Goal: Task Accomplishment & Management: Use online tool/utility

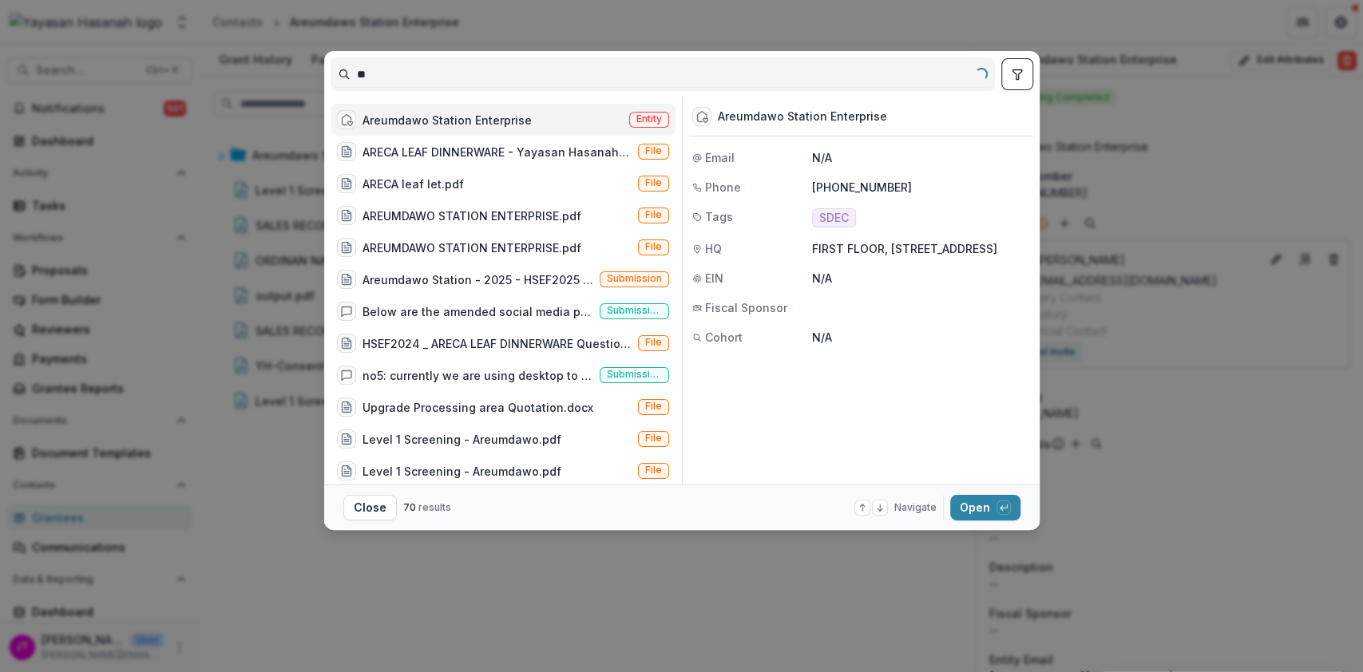
type input "*"
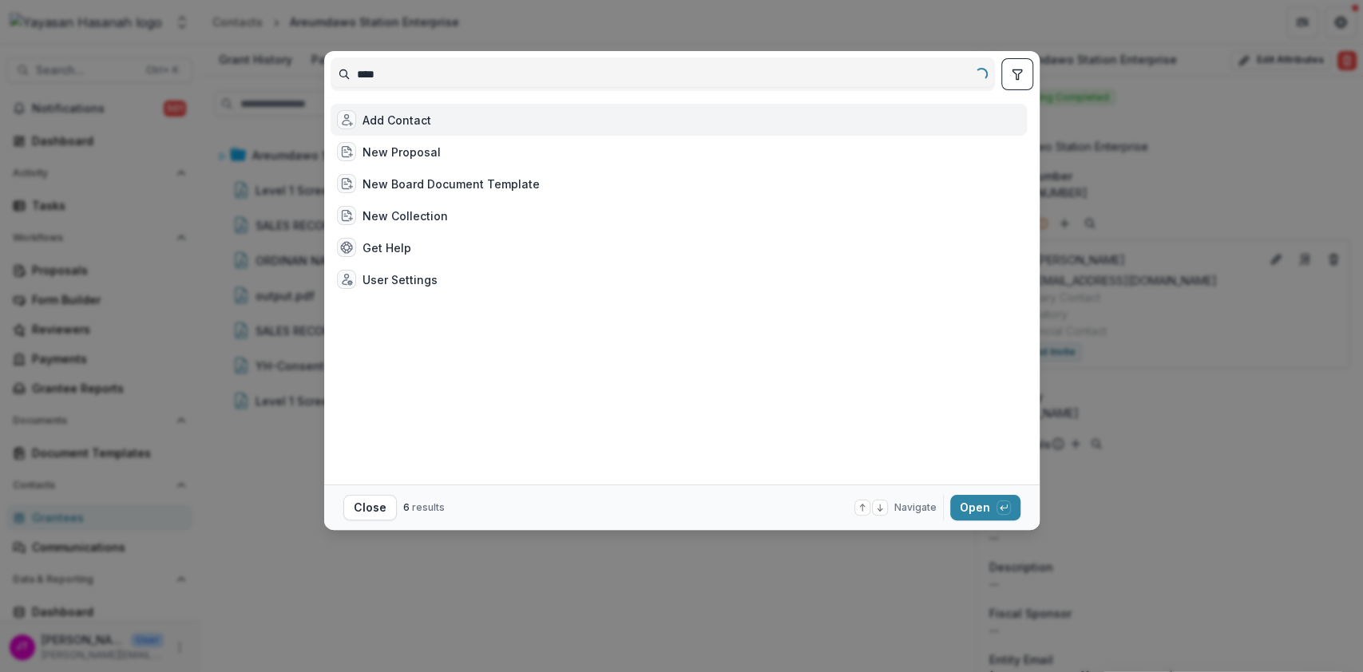
type input "*****"
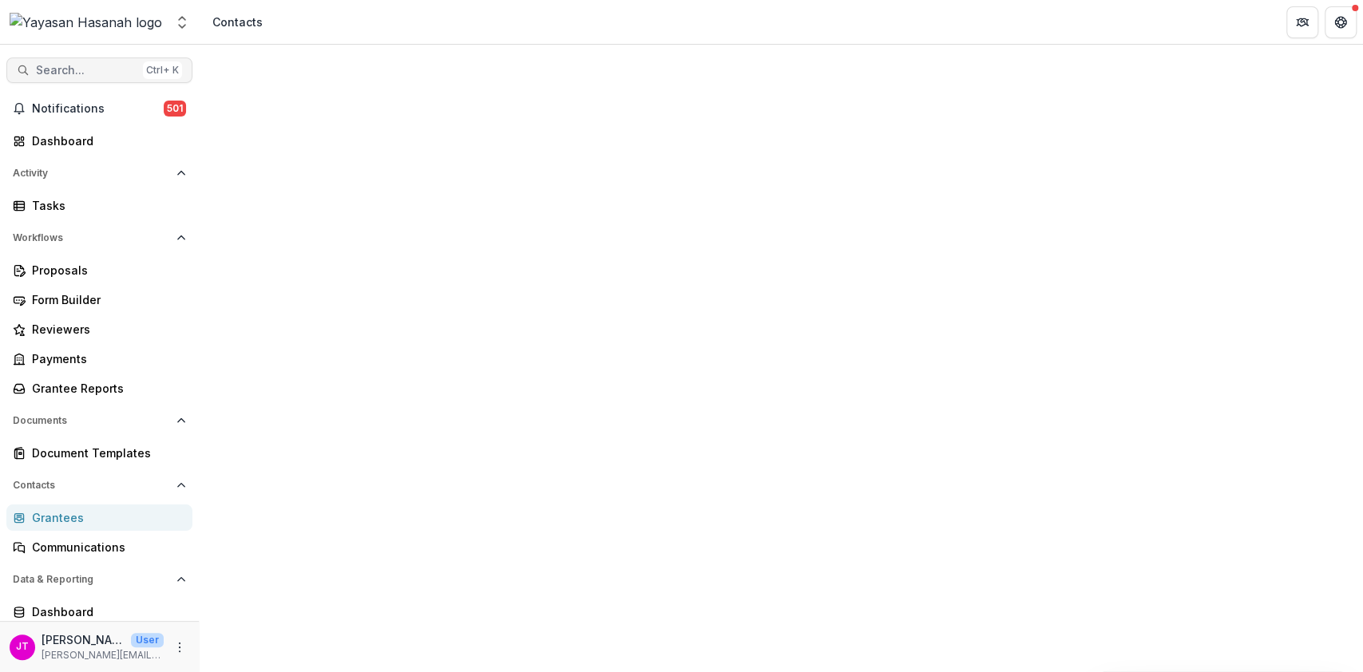
click at [115, 71] on span "Search..." at bounding box center [86, 71] width 101 height 14
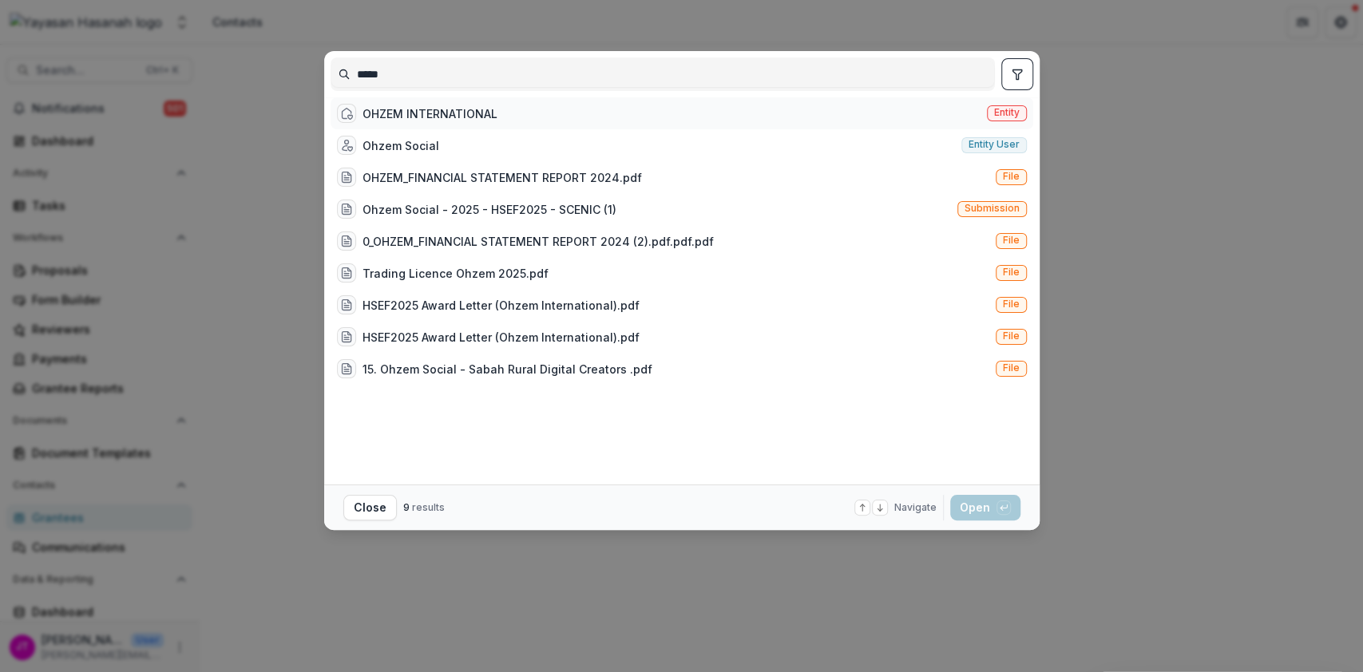
type input "*****"
click at [442, 122] on div "OHZEM INTERNATIONAL" at bounding box center [429, 113] width 135 height 17
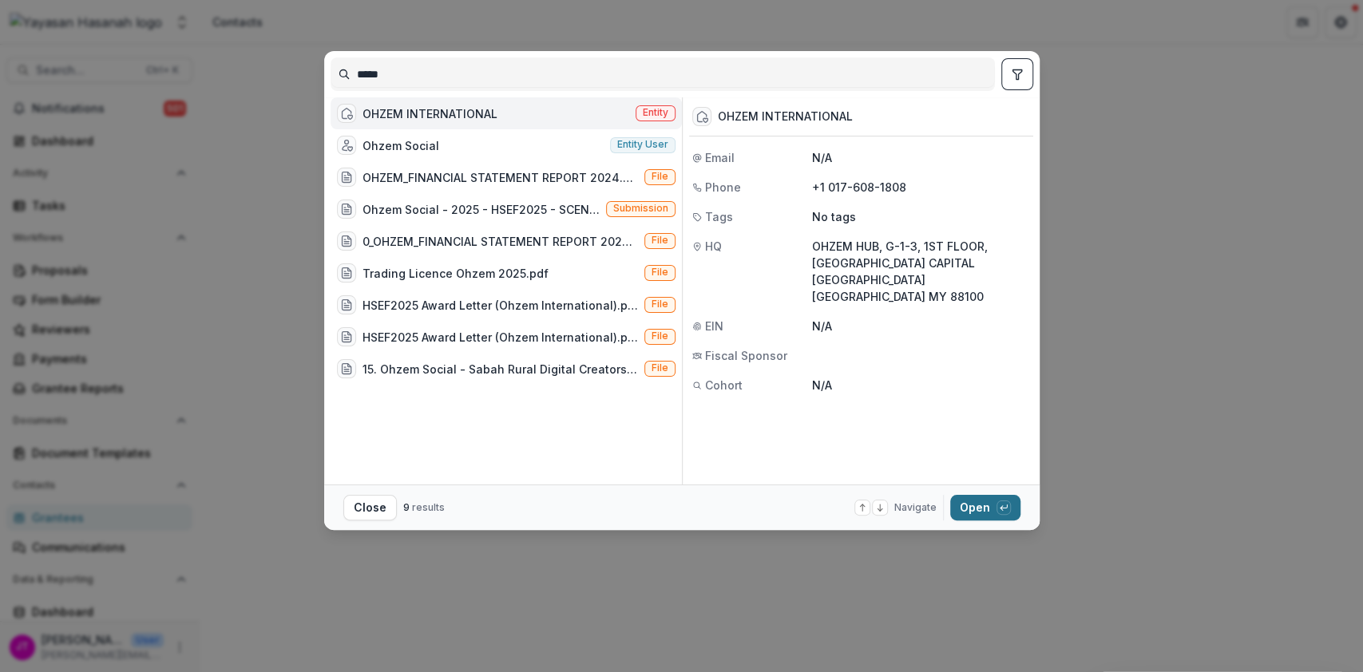
click at [994, 498] on button "Open with enter key" at bounding box center [985, 508] width 70 height 26
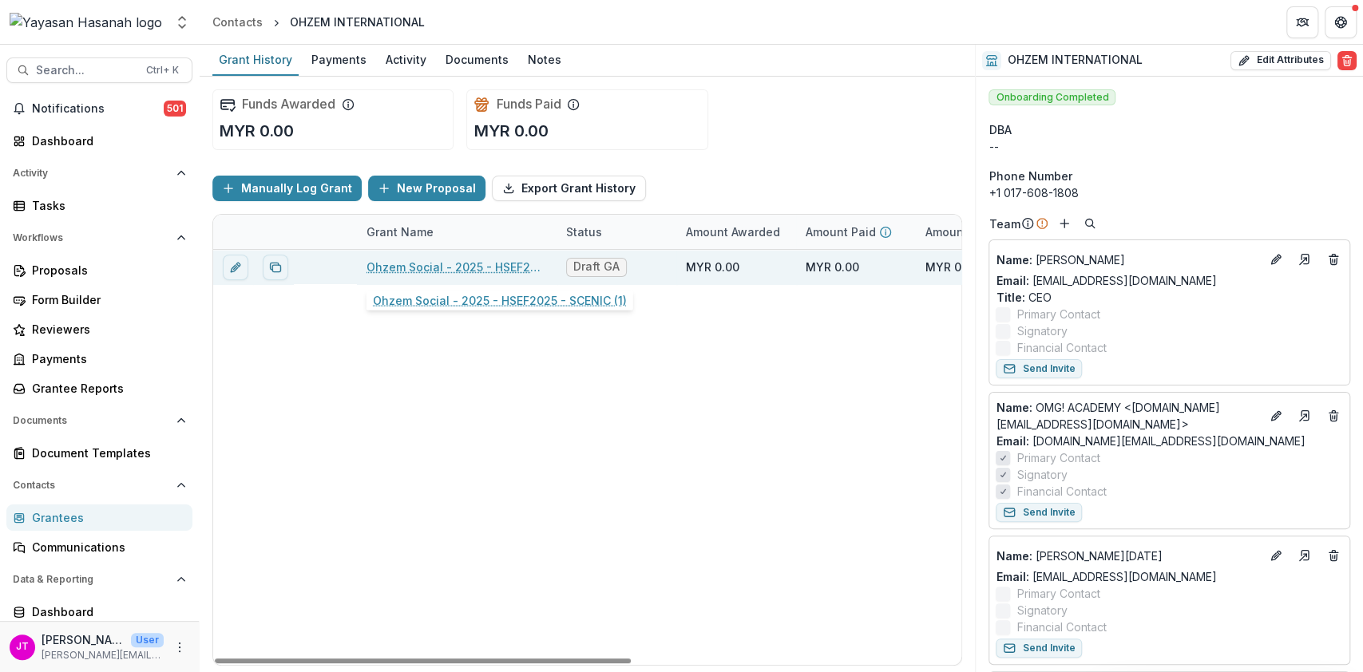
drag, startPoint x: 422, startPoint y: 260, endPoint x: 432, endPoint y: 264, distance: 11.1
click at [422, 260] on link "Ohzem Social - 2025 - HSEF2025 - SCENIC (1)" at bounding box center [456, 267] width 180 height 17
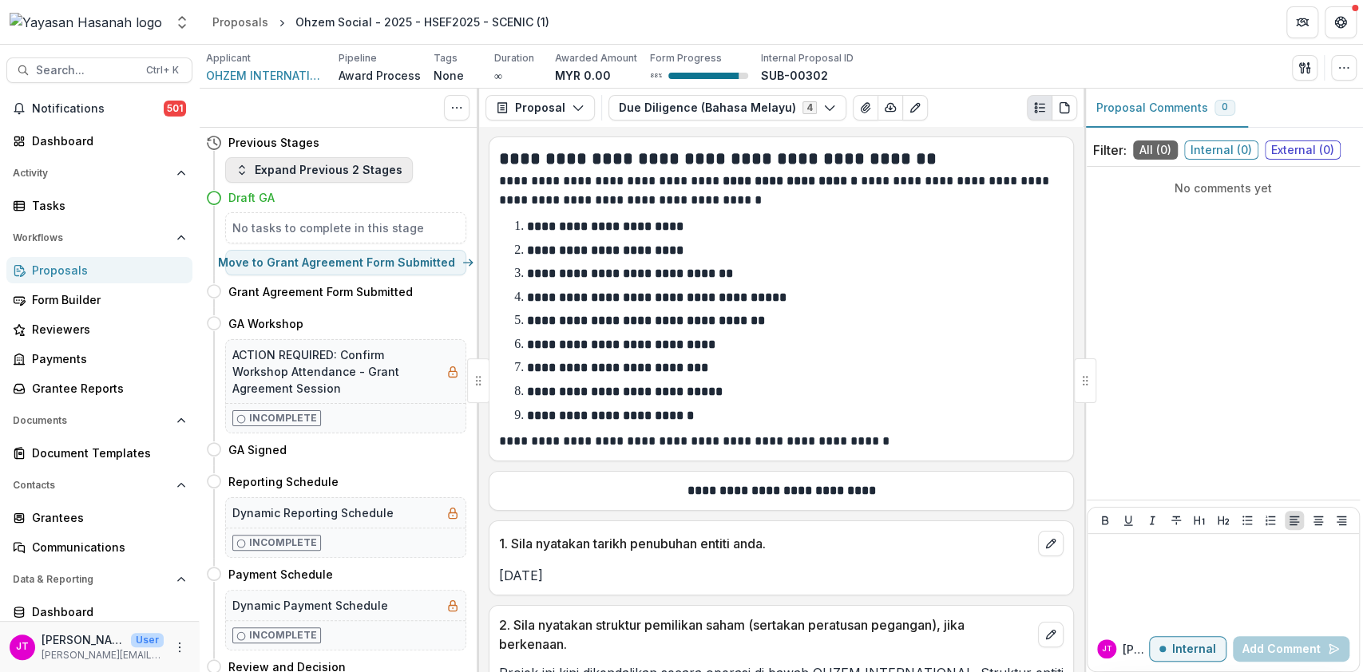
click at [354, 165] on button "Expand Previous 2 Stages" at bounding box center [319, 170] width 188 height 26
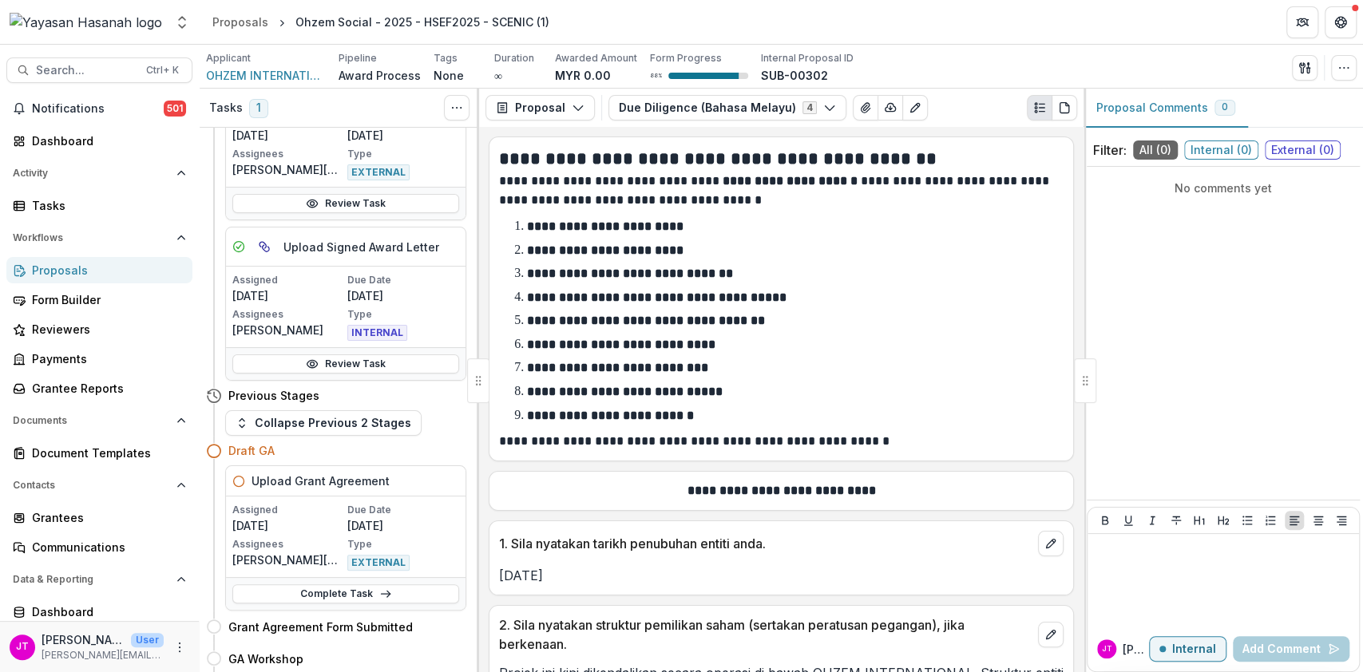
scroll to position [212, 0]
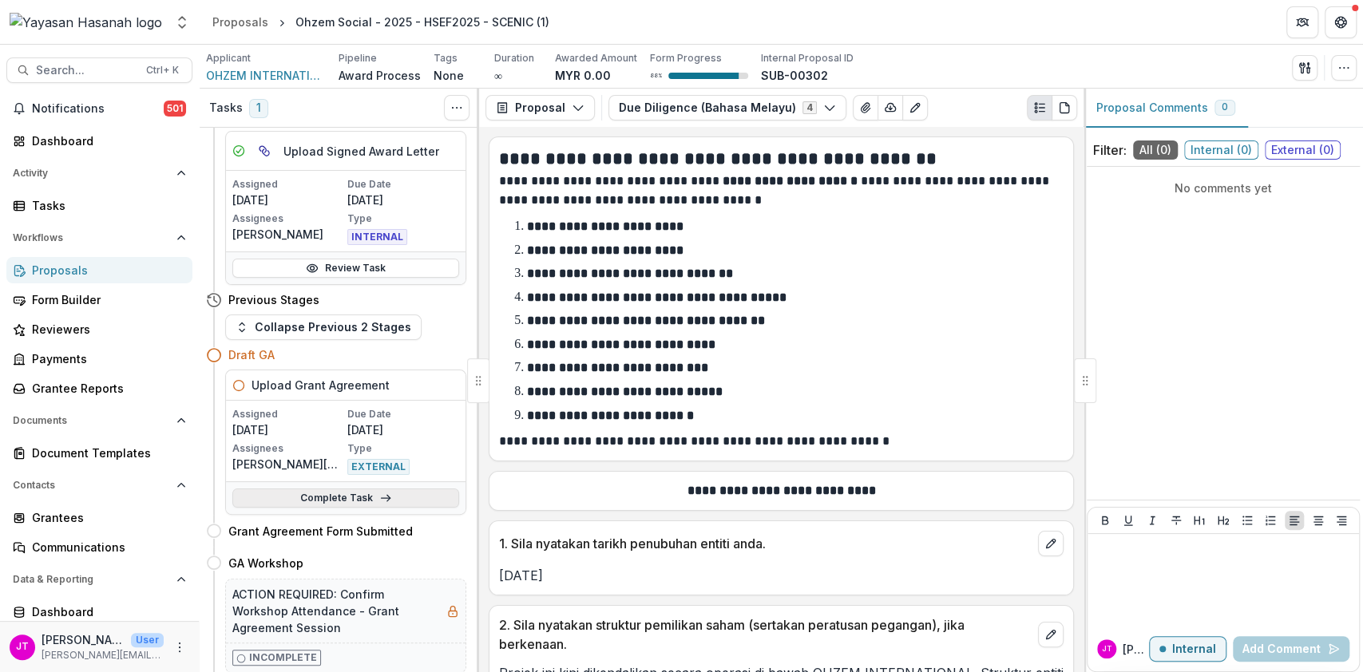
click at [333, 497] on link "Complete Task" at bounding box center [345, 498] width 227 height 19
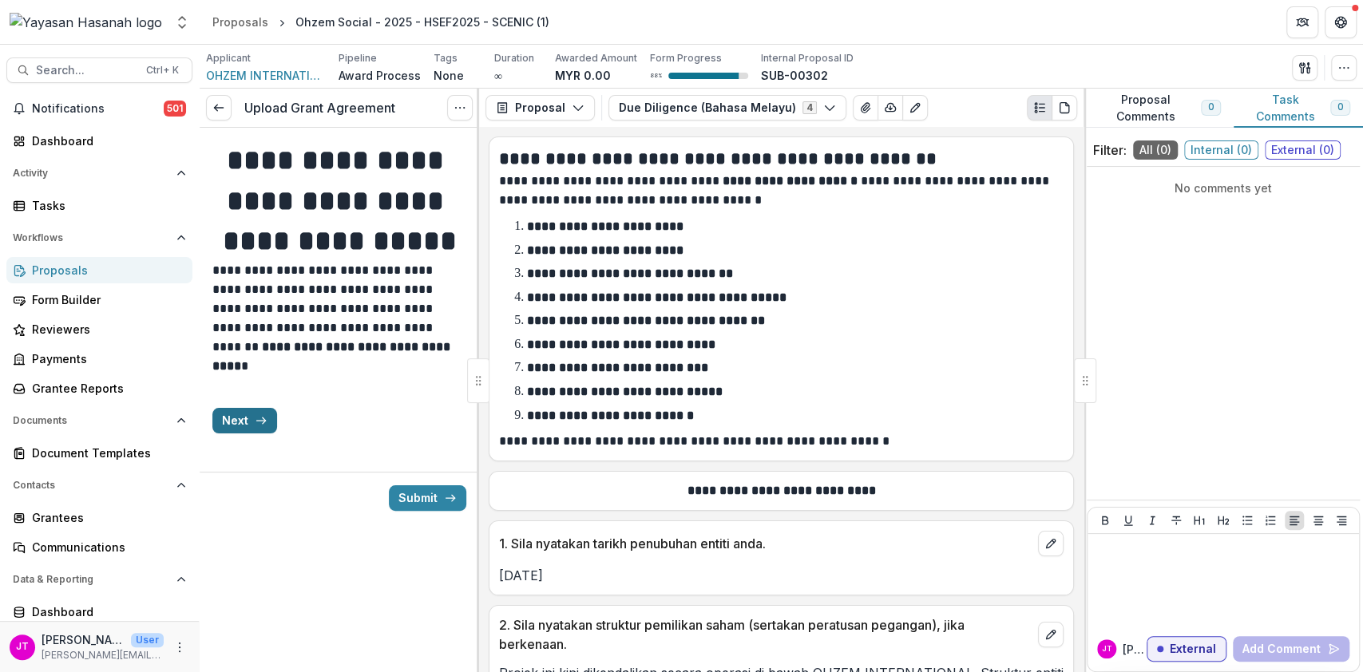
click at [250, 434] on button "Next" at bounding box center [244, 421] width 65 height 26
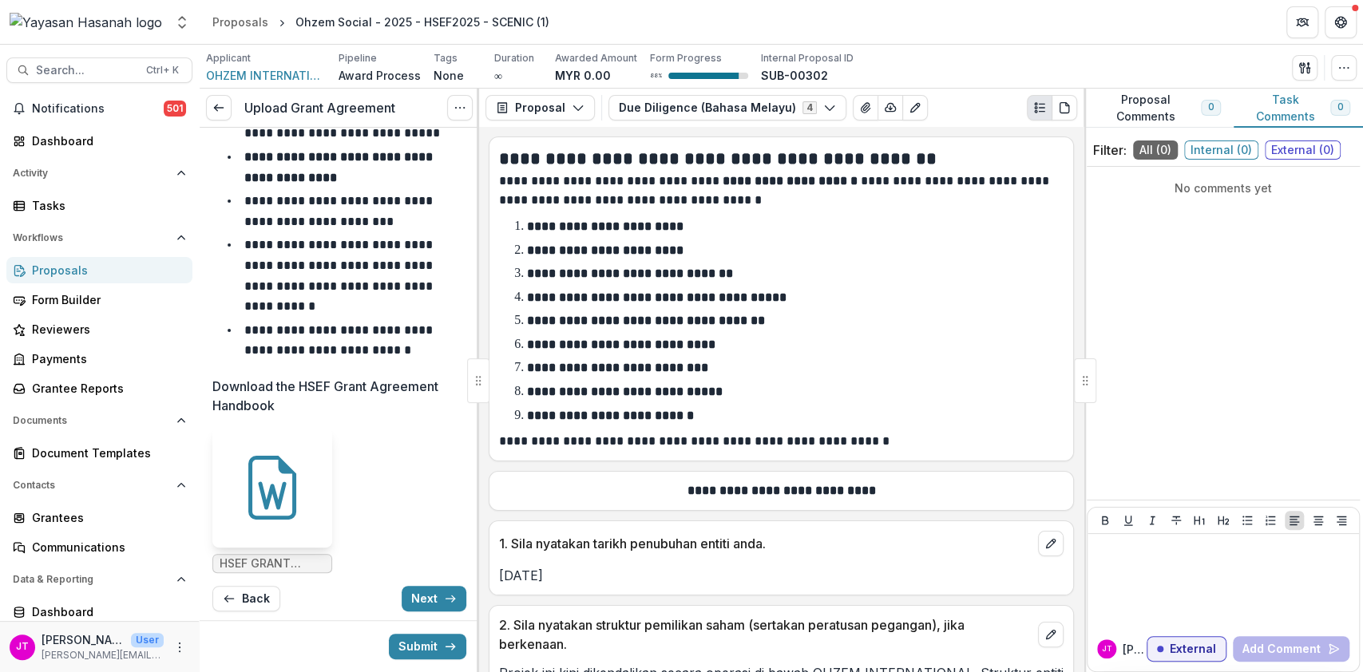
scroll to position [420, 0]
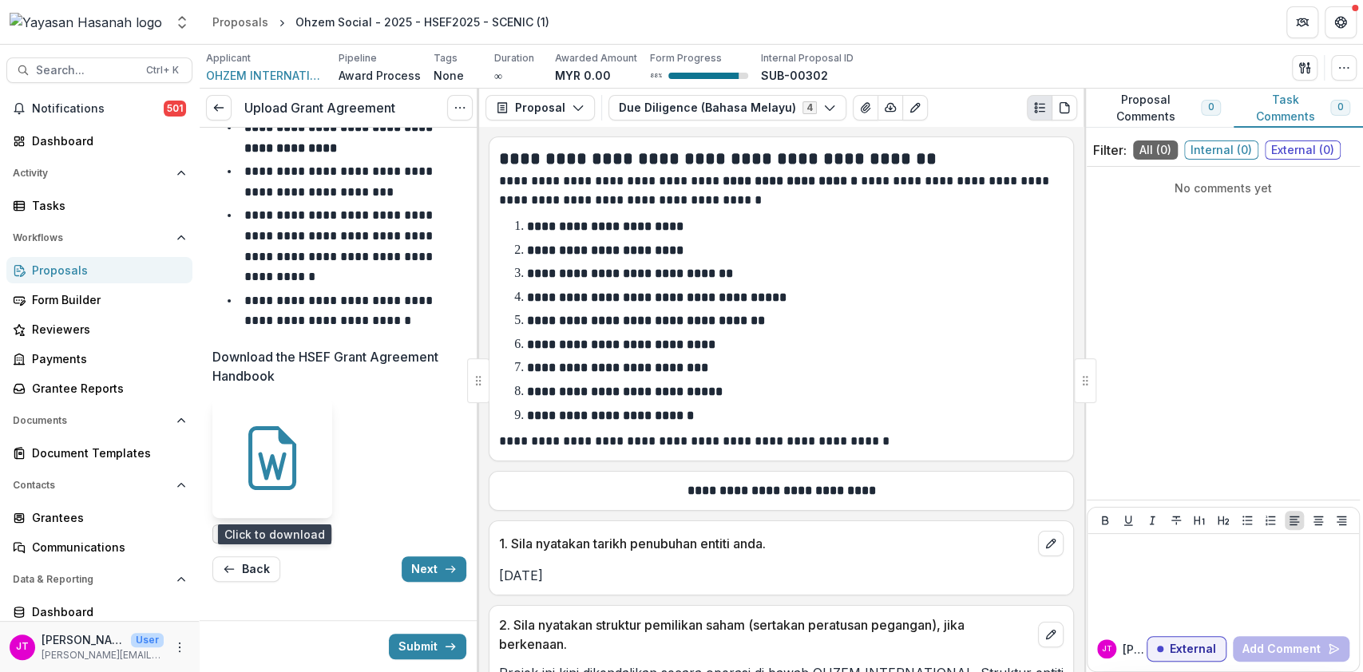
click at [269, 471] on icon at bounding box center [272, 466] width 28 height 28
